Goal: Transaction & Acquisition: Purchase product/service

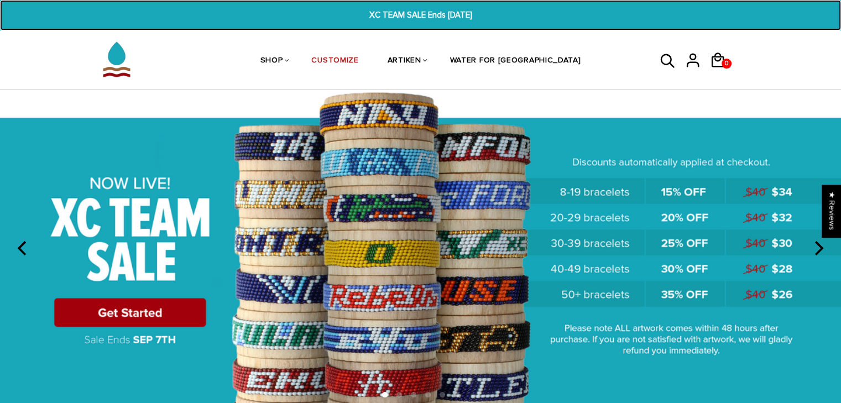
click at [385, 12] on span "XC TEAM SALE Ends [DATE]" at bounding box center [420, 15] width 323 height 13
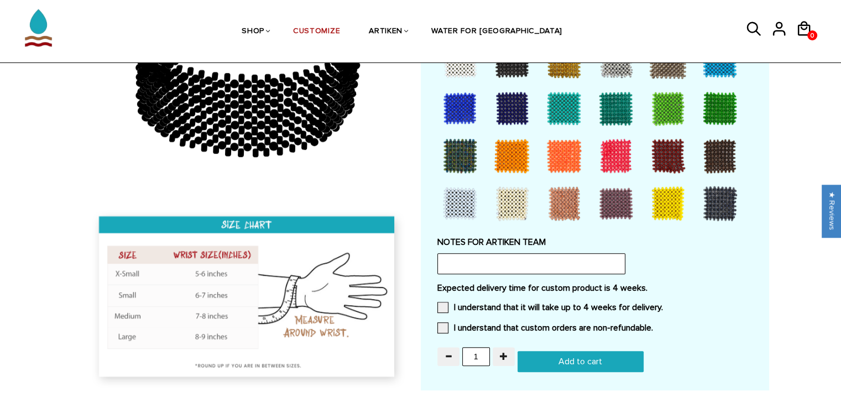
scroll to position [1025, 0]
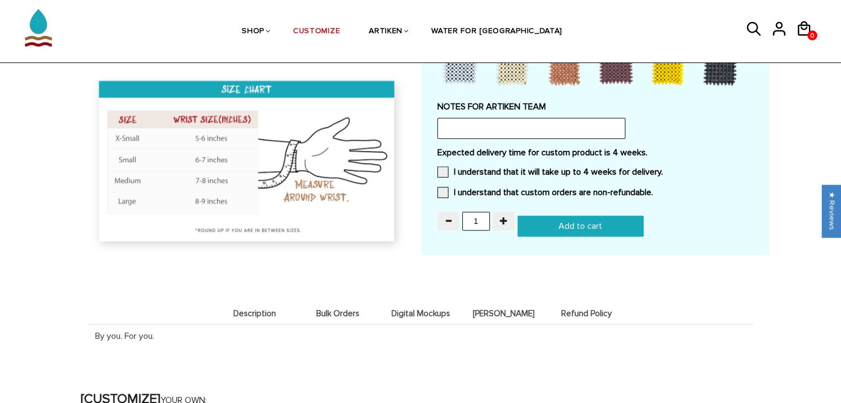
click at [412, 313] on span "Digital Mockups" at bounding box center [420, 313] width 77 height 9
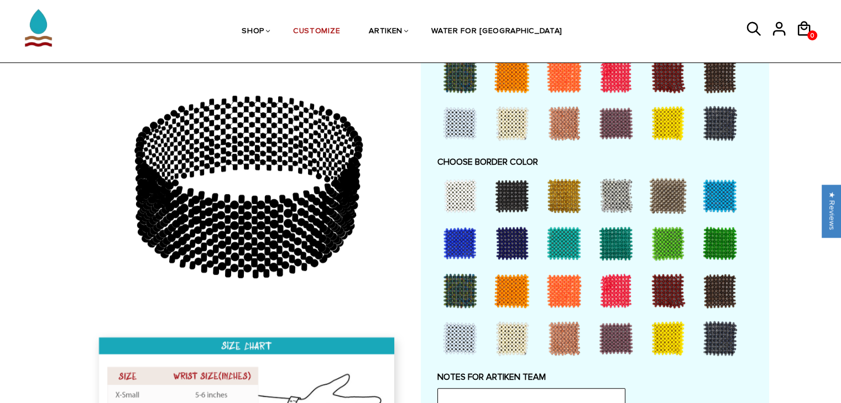
scroll to position [716, 0]
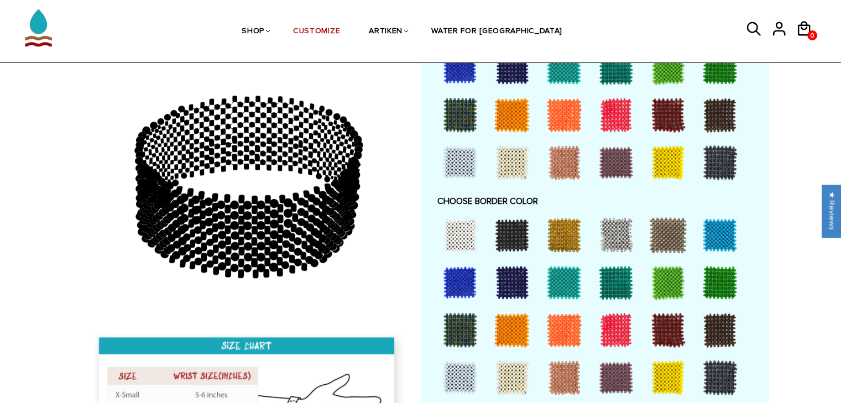
click at [714, 238] on div at bounding box center [720, 235] width 44 height 44
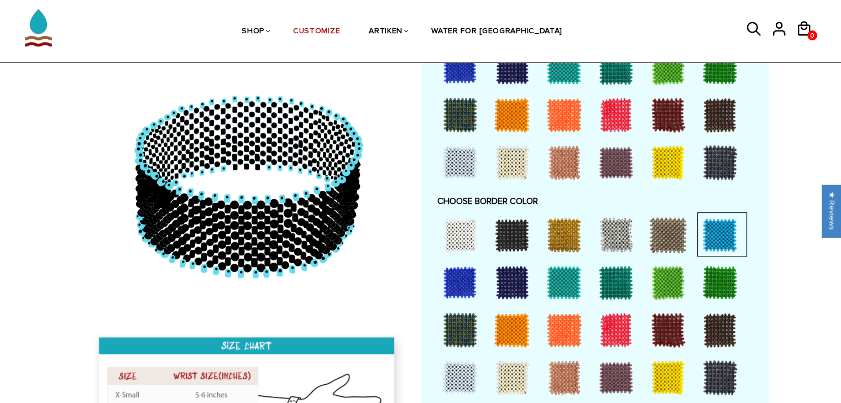
click at [712, 237] on div at bounding box center [720, 235] width 44 height 44
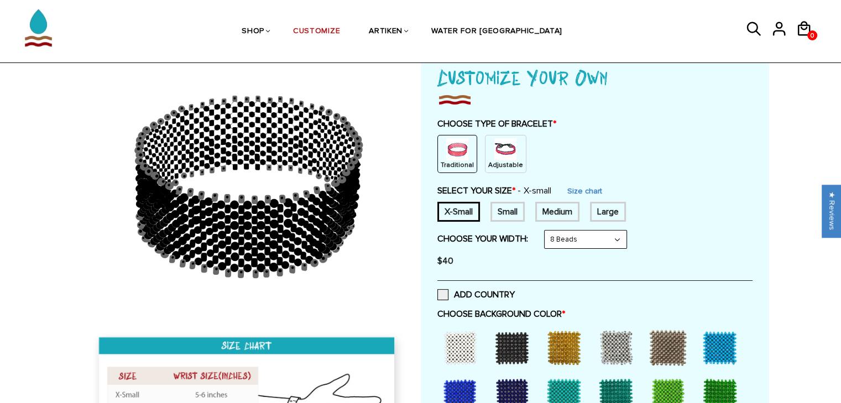
scroll to position [63, 0]
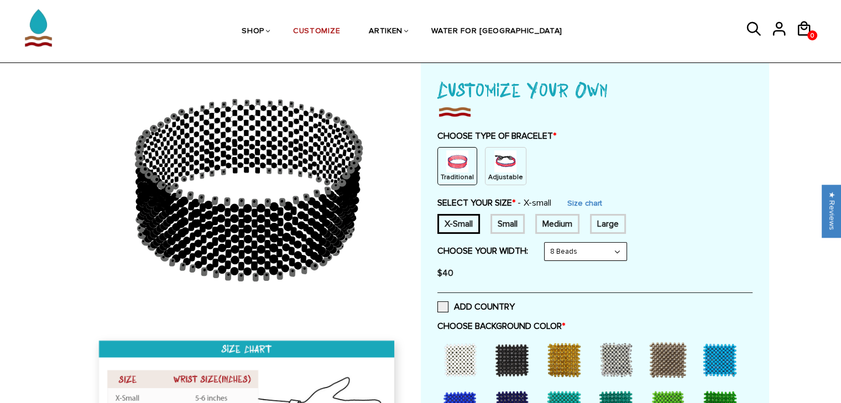
click at [485, 161] on div "Adjustable" at bounding box center [505, 166] width 41 height 38
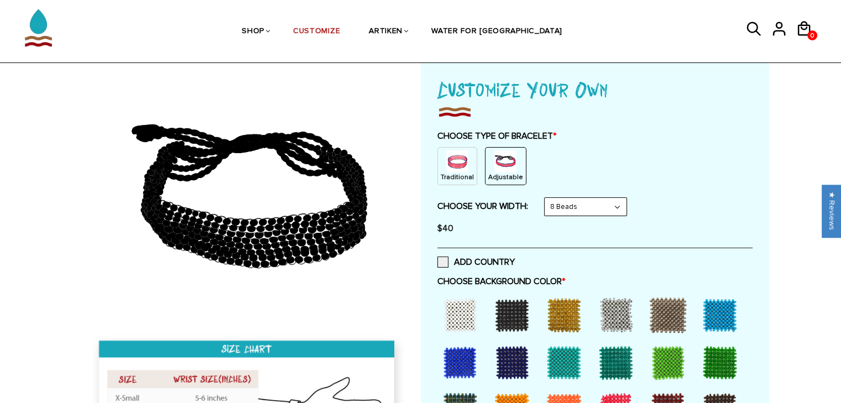
click at [710, 329] on div at bounding box center [720, 315] width 44 height 44
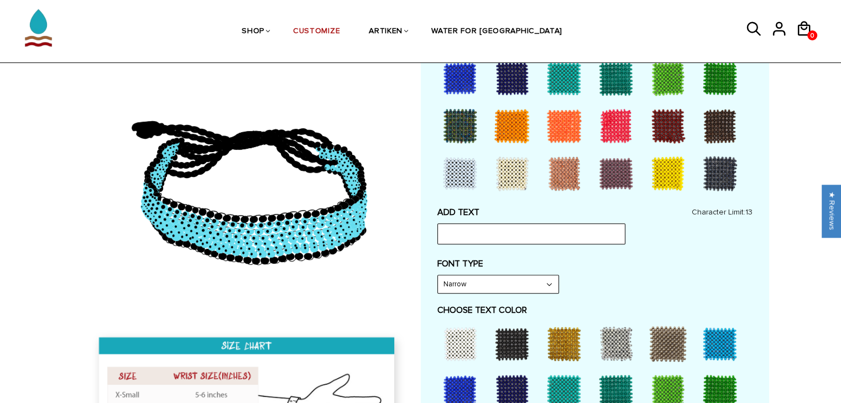
scroll to position [350, 0]
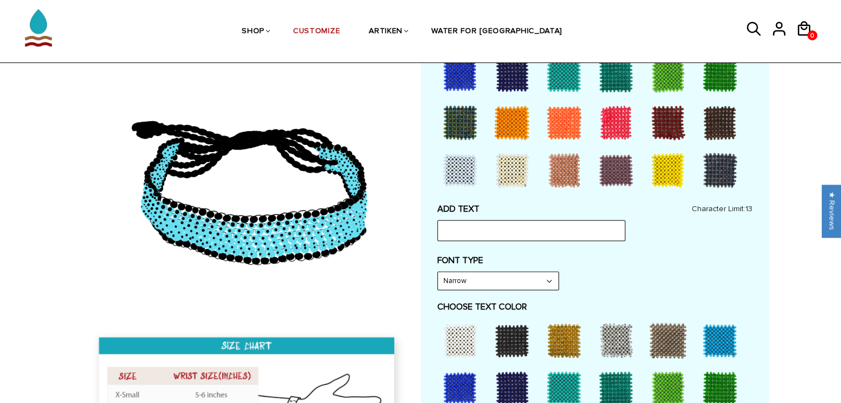
click at [732, 333] on div at bounding box center [720, 340] width 44 height 44
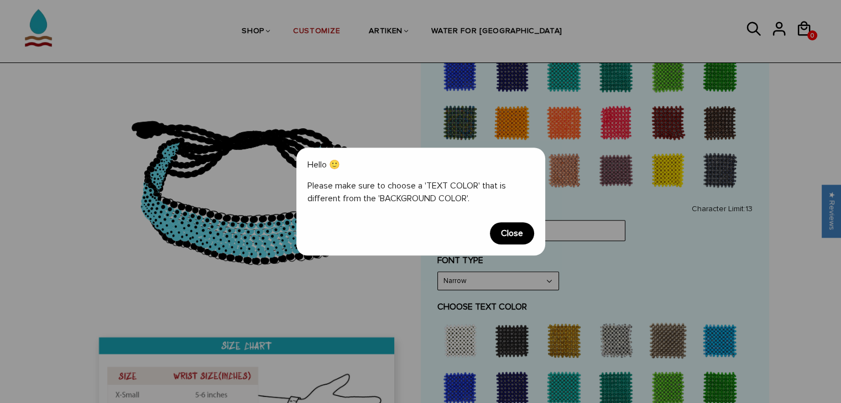
click at [516, 235] on span "Close" at bounding box center [512, 233] width 44 height 22
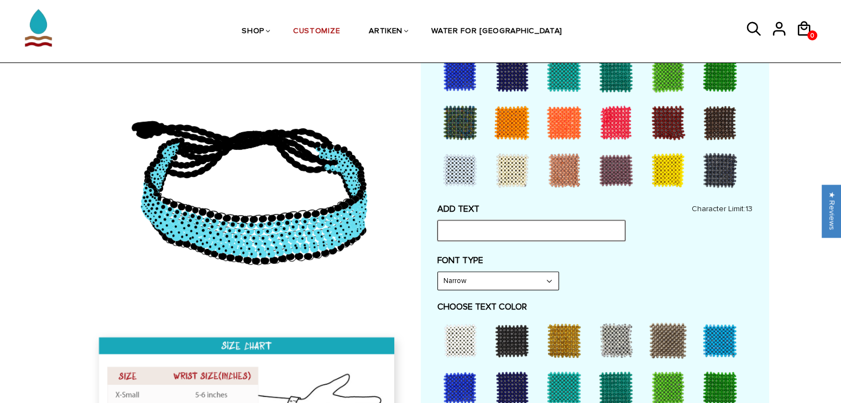
click at [537, 234] on input "text" at bounding box center [531, 230] width 188 height 21
type input "Raiders"
click at [549, 275] on select "Narrow Bold" at bounding box center [498, 281] width 120 height 18
click at [438, 272] on select "Narrow Bold" at bounding box center [498, 281] width 120 height 18
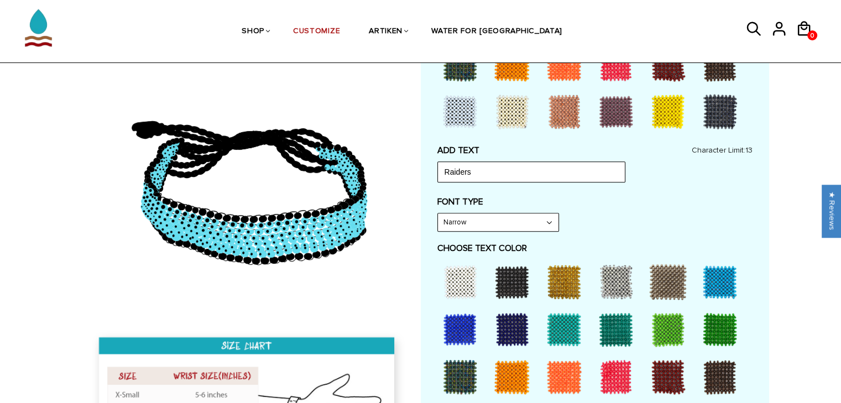
scroll to position [461, 0]
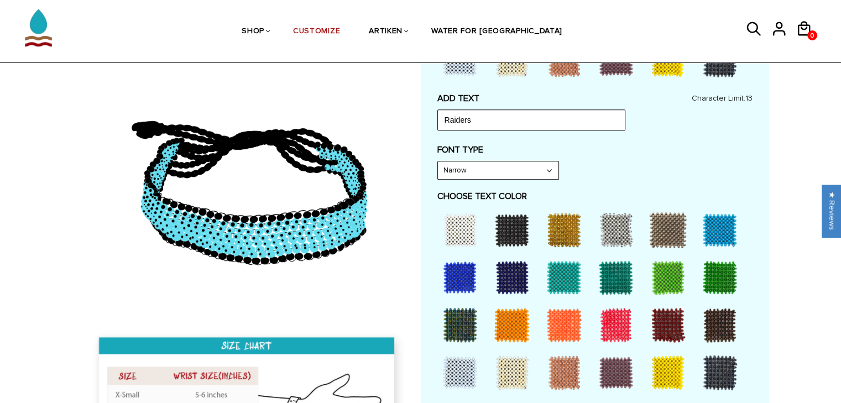
click at [606, 324] on div at bounding box center [616, 325] width 44 height 44
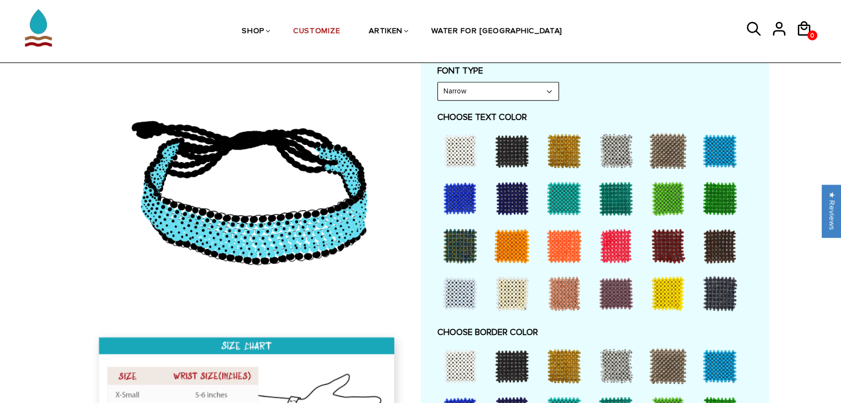
scroll to position [554, 0]
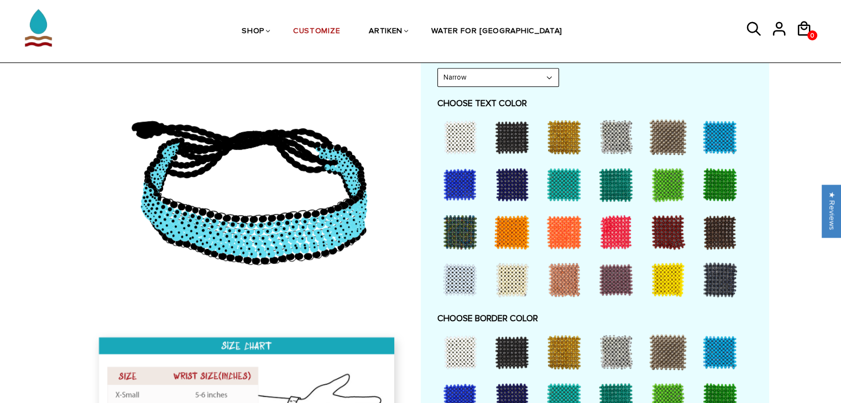
click at [614, 226] on div at bounding box center [616, 232] width 44 height 44
click at [723, 349] on div at bounding box center [720, 352] width 44 height 44
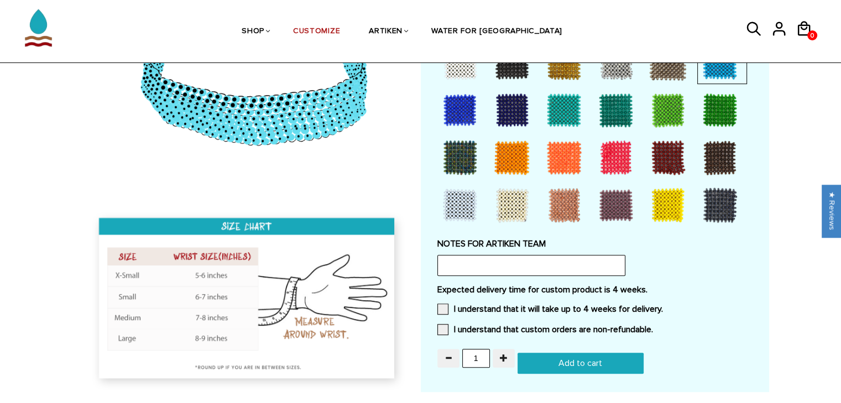
scroll to position [851, 0]
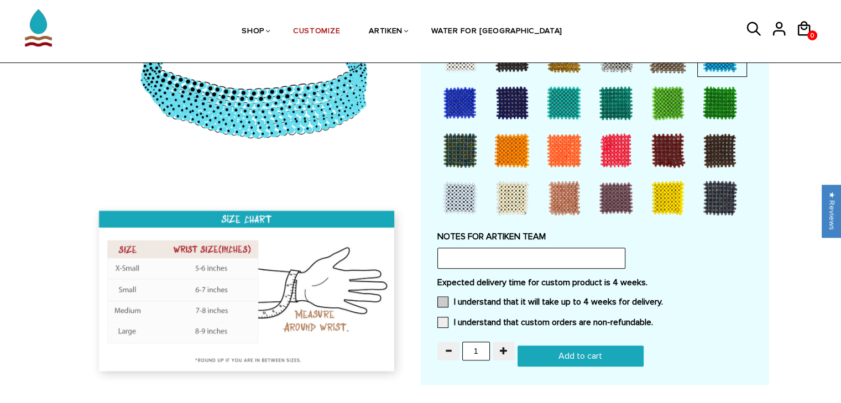
click at [548, 296] on label "I understand that it will take up to 4 weeks for delivery." at bounding box center [550, 301] width 226 height 11
click at [663, 298] on input "I understand that it will take up to 4 weeks for delivery." at bounding box center [663, 298] width 0 height 0
click at [548, 322] on label "I understand that custom orders are non-refundable." at bounding box center [545, 322] width 216 height 11
click at [653, 319] on input "I understand that custom orders are non-refundable." at bounding box center [653, 319] width 0 height 0
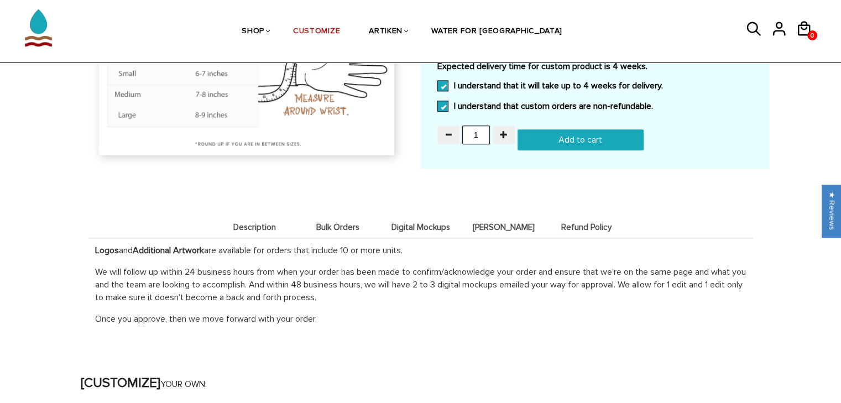
scroll to position [1066, 0]
click at [350, 229] on li "Bulk Orders" at bounding box center [337, 228] width 83 height 22
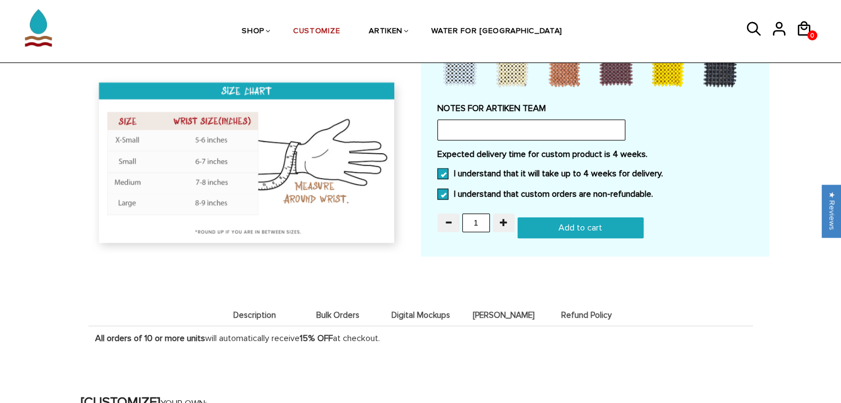
scroll to position [978, 0]
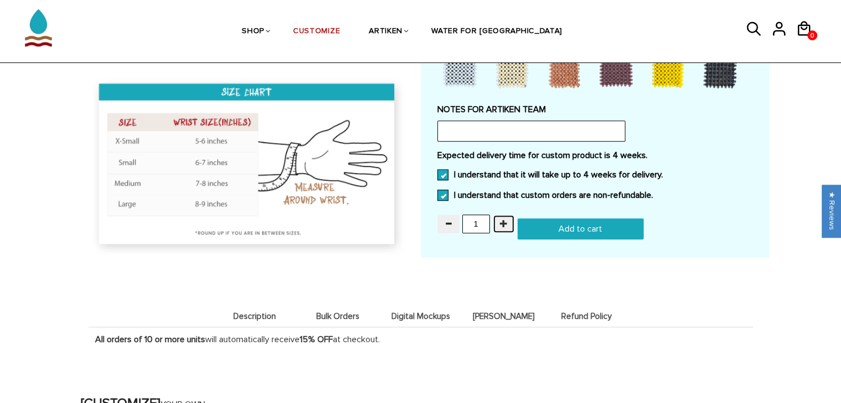
click at [504, 222] on span "button" at bounding box center [504, 223] width 8 height 8
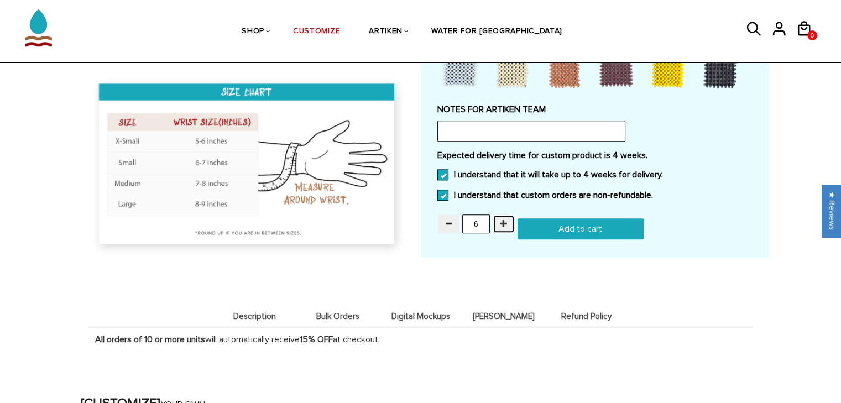
click at [504, 222] on span "button" at bounding box center [504, 223] width 8 height 8
type input "7"
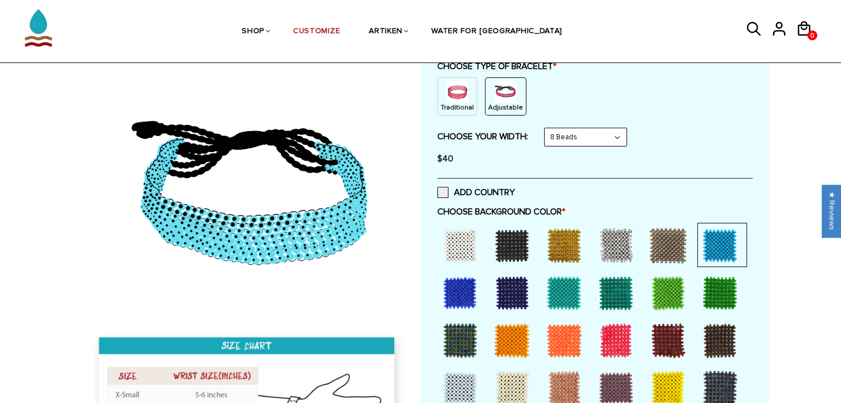
scroll to position [0, 0]
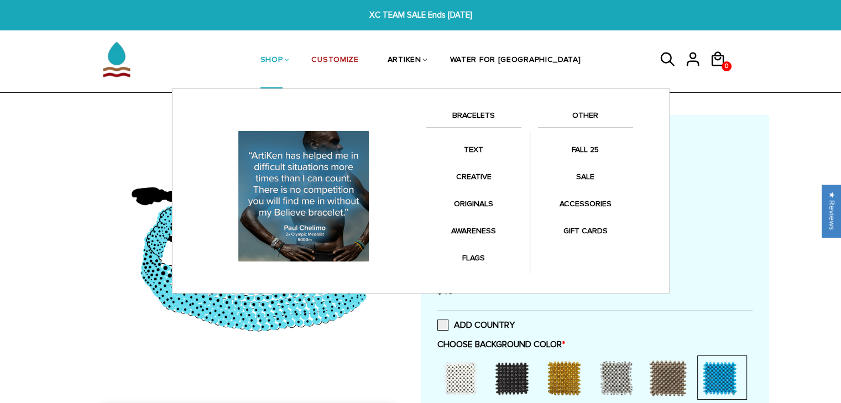
click at [474, 109] on link "BRACELETS" at bounding box center [473, 118] width 95 height 19
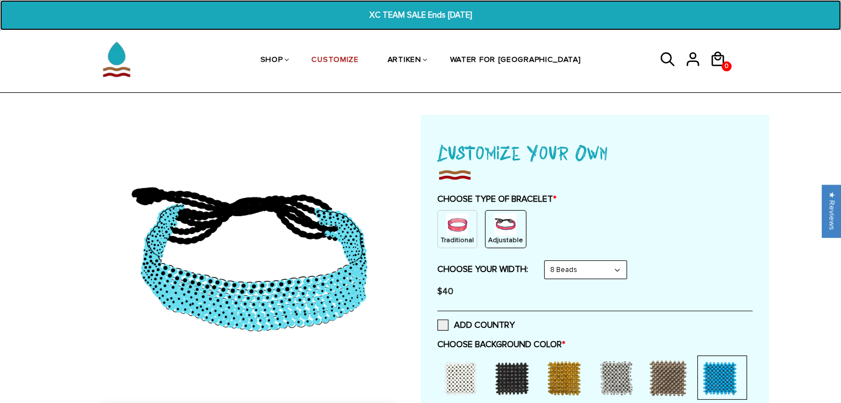
click at [428, 19] on span "XC TEAM SALE Ends [DATE]" at bounding box center [420, 15] width 323 height 13
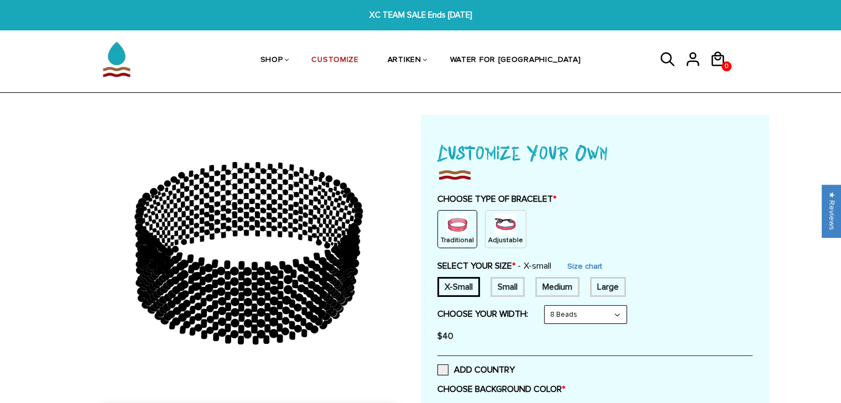
click at [500, 217] on img at bounding box center [505, 224] width 22 height 22
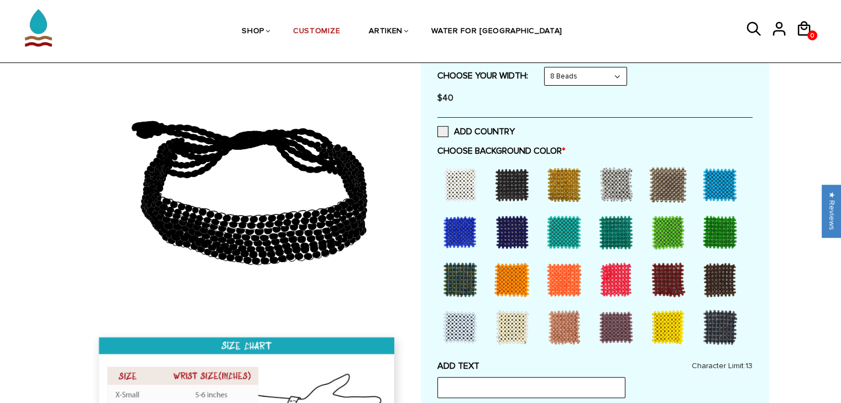
scroll to position [218, 0]
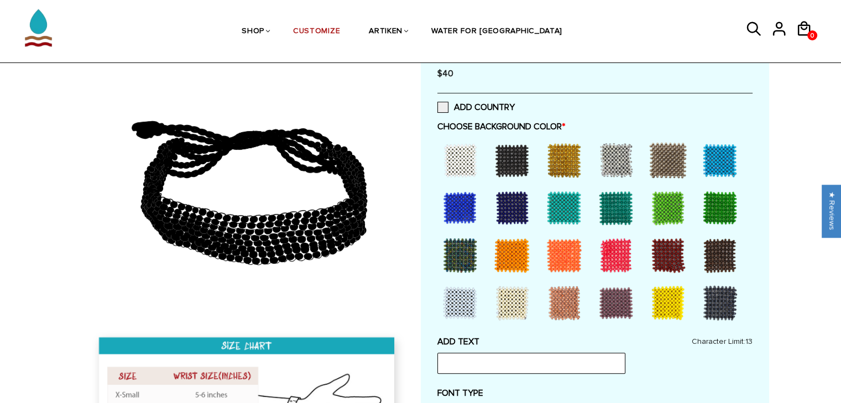
click at [719, 155] on div at bounding box center [720, 160] width 44 height 44
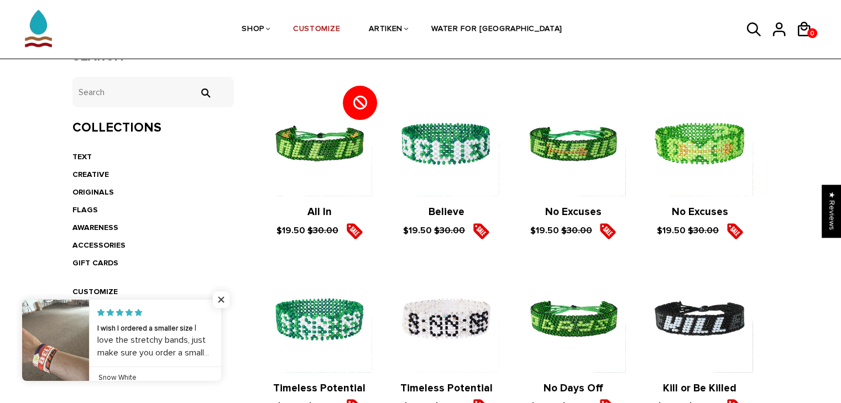
scroll to position [243, 0]
